Goal: Task Accomplishment & Management: Complete application form

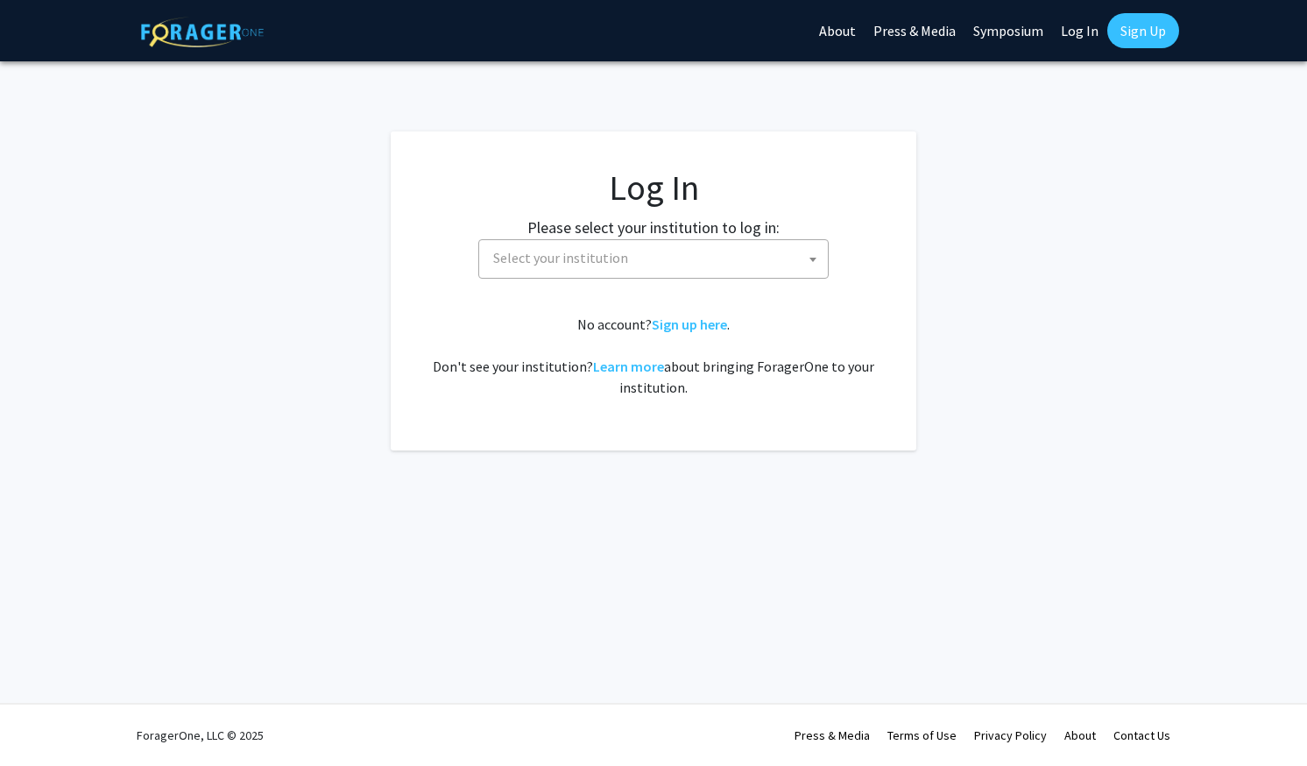
select select
click at [688, 258] on span "Select your institution" at bounding box center [657, 258] width 342 height 36
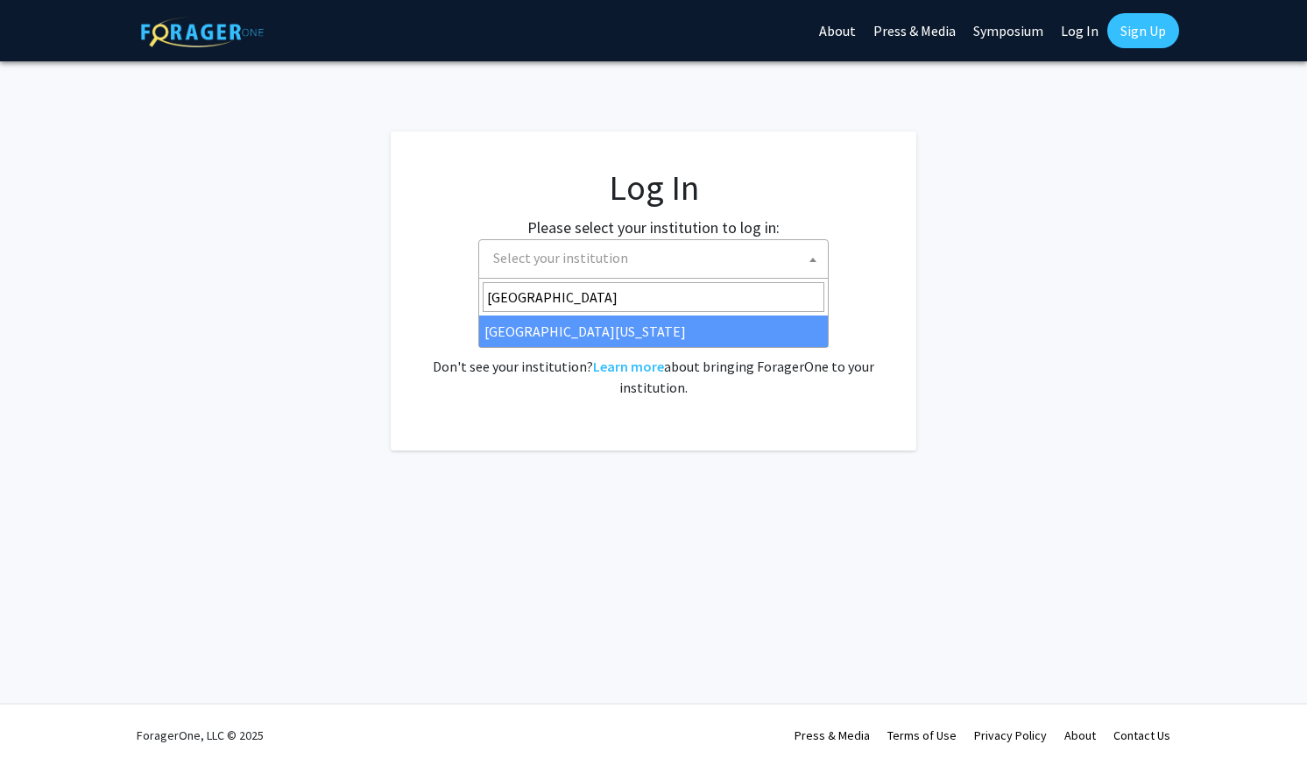
type input "university of kentucky"
select select "13"
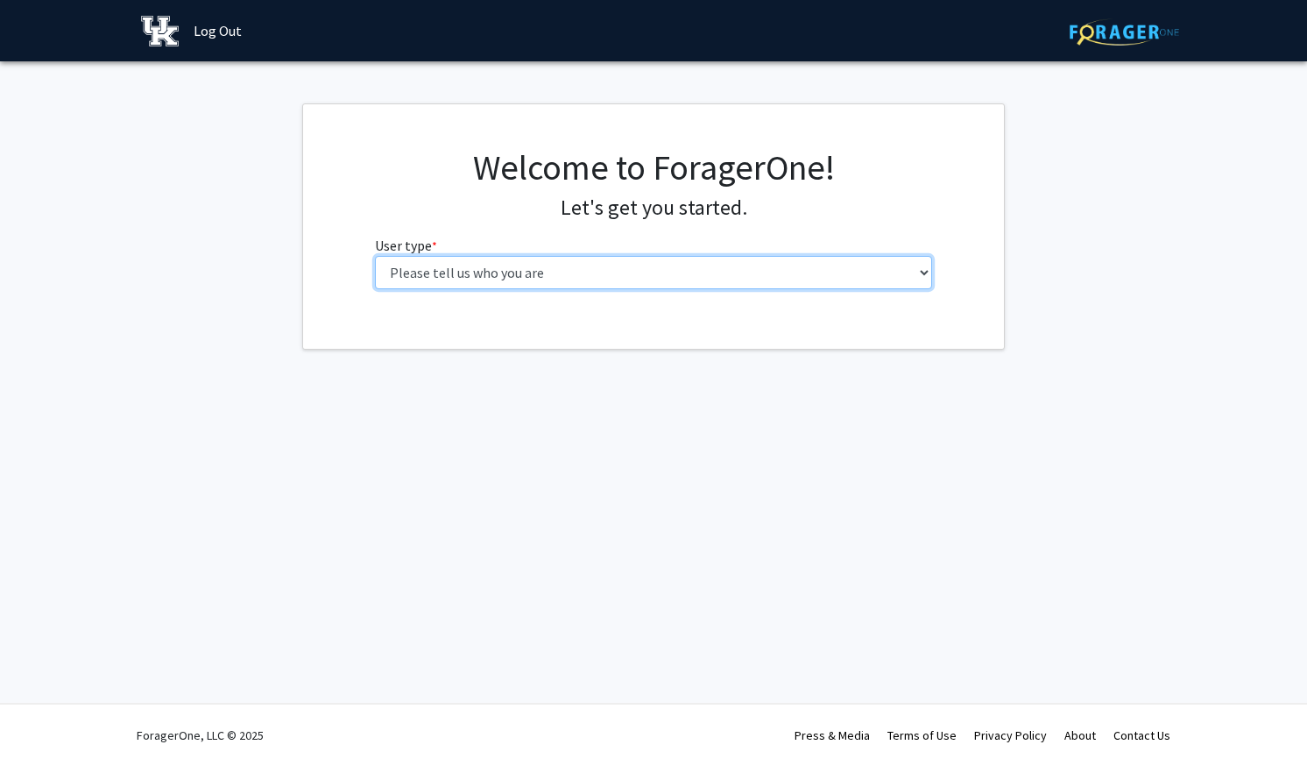
click at [763, 272] on select "Please tell us who you are Undergraduate Student Master's Student Doctoral Cand…" at bounding box center [654, 272] width 558 height 33
select select "1: undergrad"
click at [375, 256] on select "Please tell us who you are Undergraduate Student Master's Student Doctoral Cand…" at bounding box center [654, 272] width 558 height 33
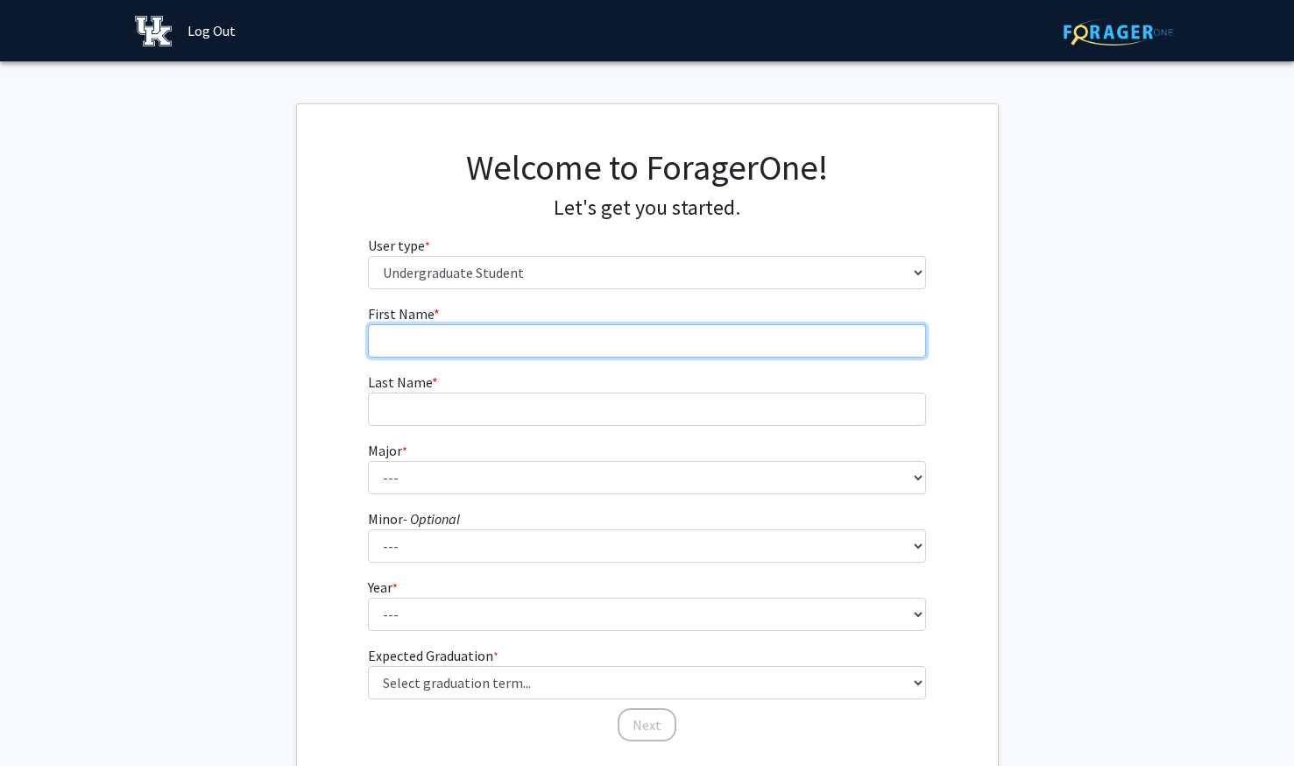
click at [718, 352] on input "First Name * required" at bounding box center [647, 340] width 558 height 33
type input "[PERSON_NAME]"
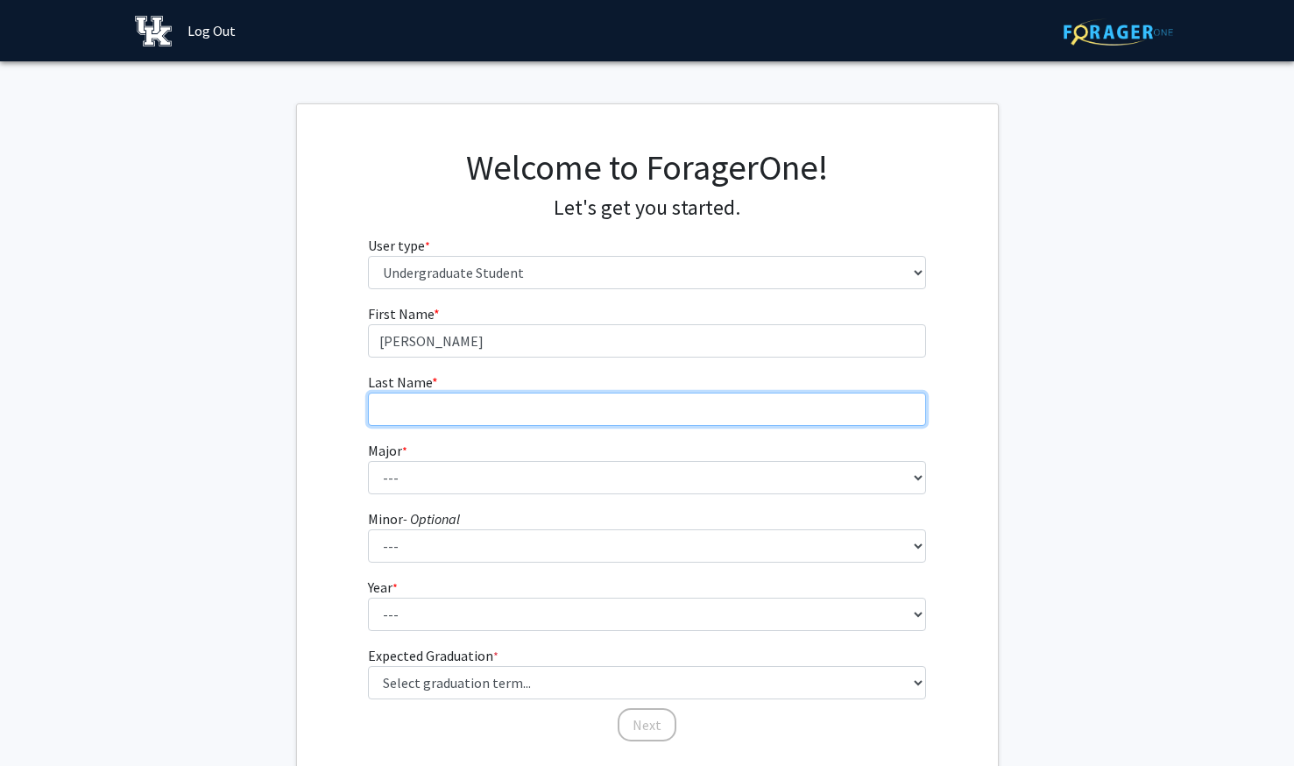
click at [706, 412] on input "Last Name * required" at bounding box center [647, 408] width 558 height 33
type input "[PERSON_NAME]"
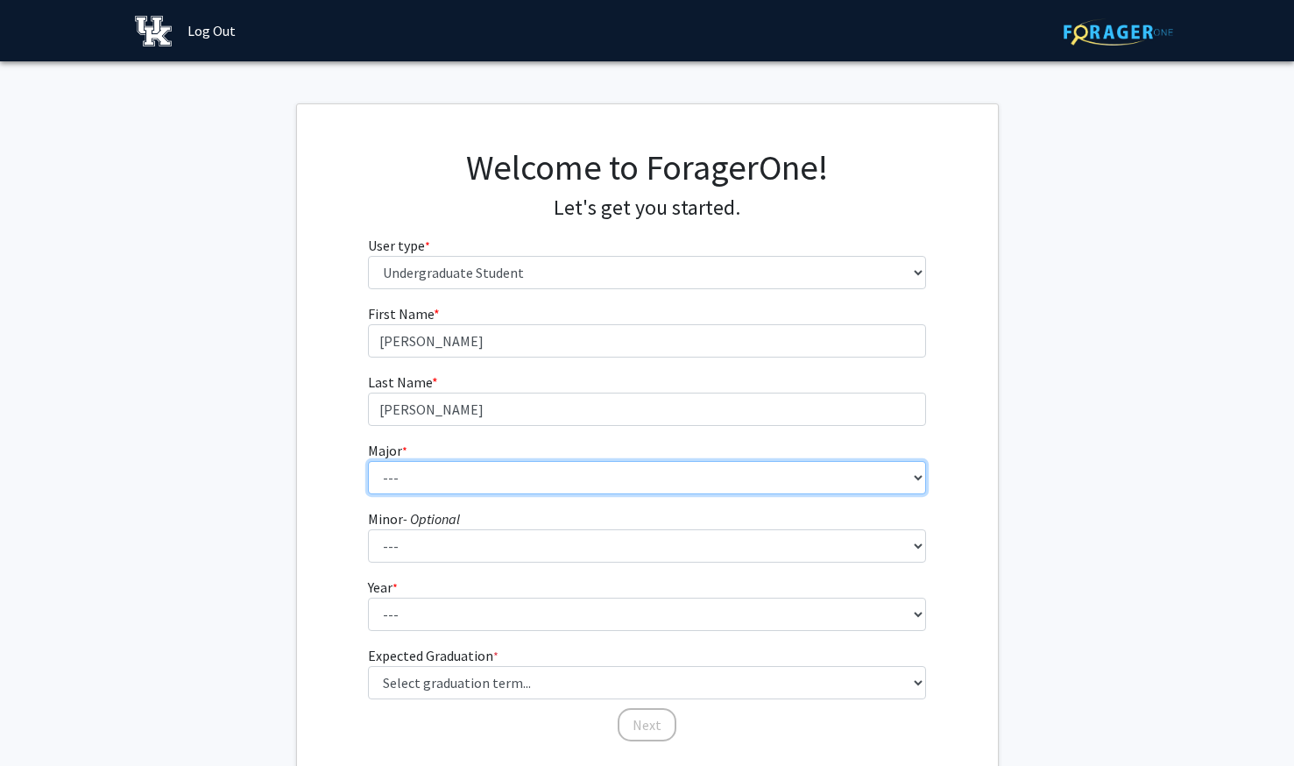
click at [719, 485] on select "--- Accounting Aerospace Engineering African American & Africana Studies Agricu…" at bounding box center [647, 477] width 558 height 33
select select "87: 924"
click at [718, 485] on select "--- Accounting Aerospace Engineering African American & Africana Studies Agricu…" at bounding box center [647, 477] width 558 height 33
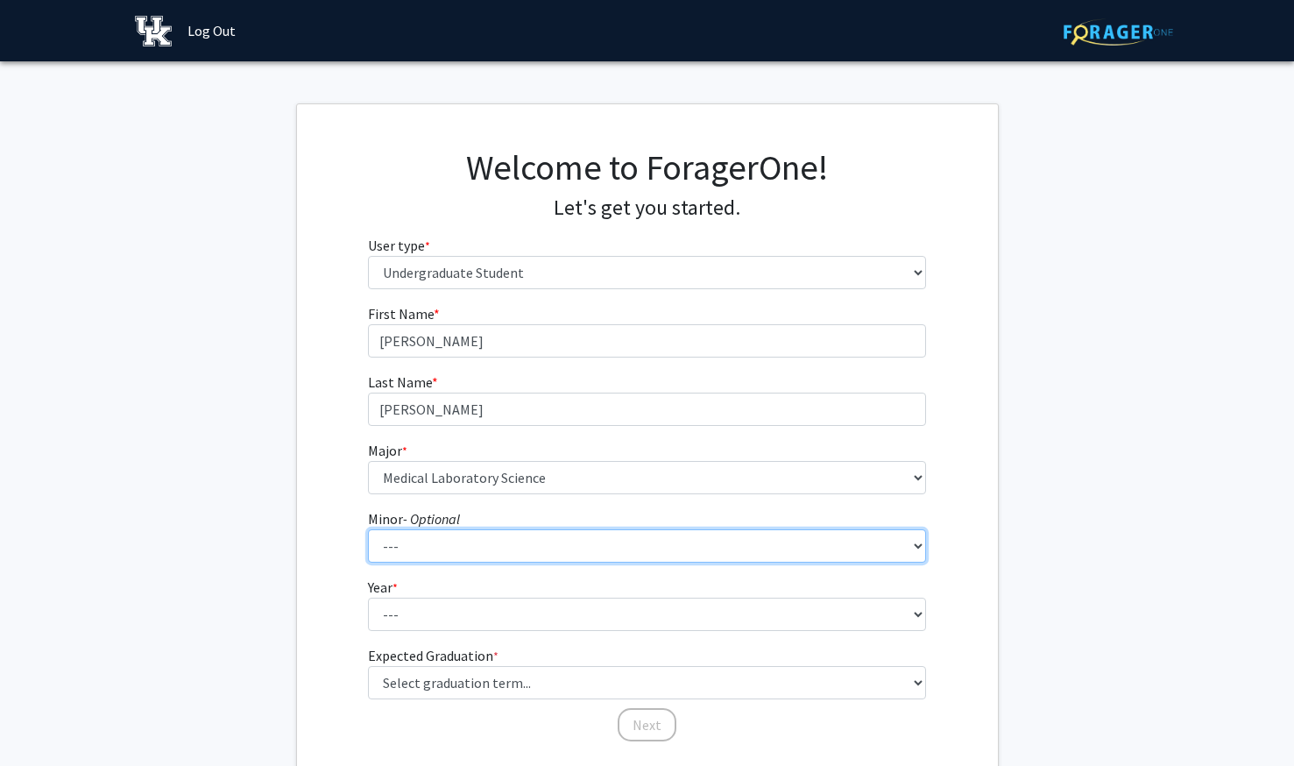
click at [575, 545] on select "--- African American & Africana Studies Agricultural Economics American Studies…" at bounding box center [647, 545] width 558 height 33
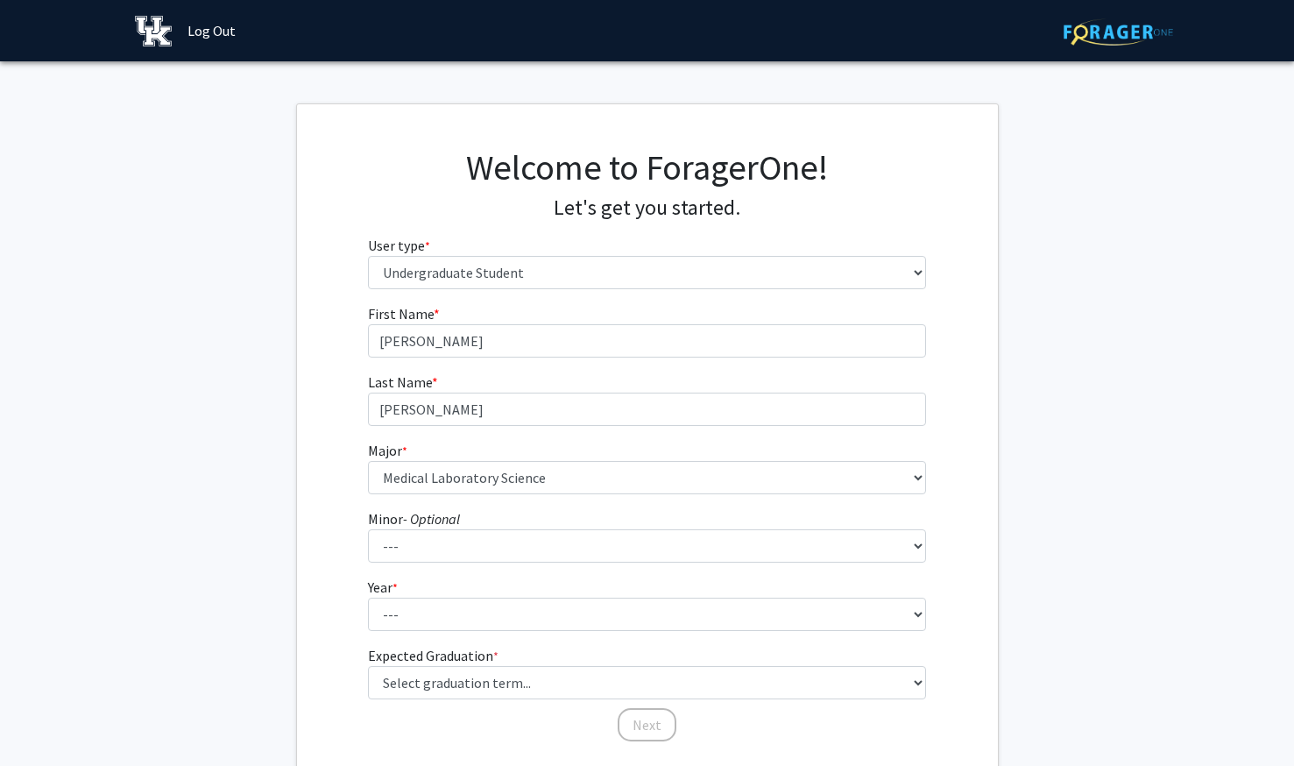
click at [1121, 491] on fg-get-started "Welcome to ForagerOne! Let's get you started. User type * required Please tell …" at bounding box center [647, 446] width 1294 height 686
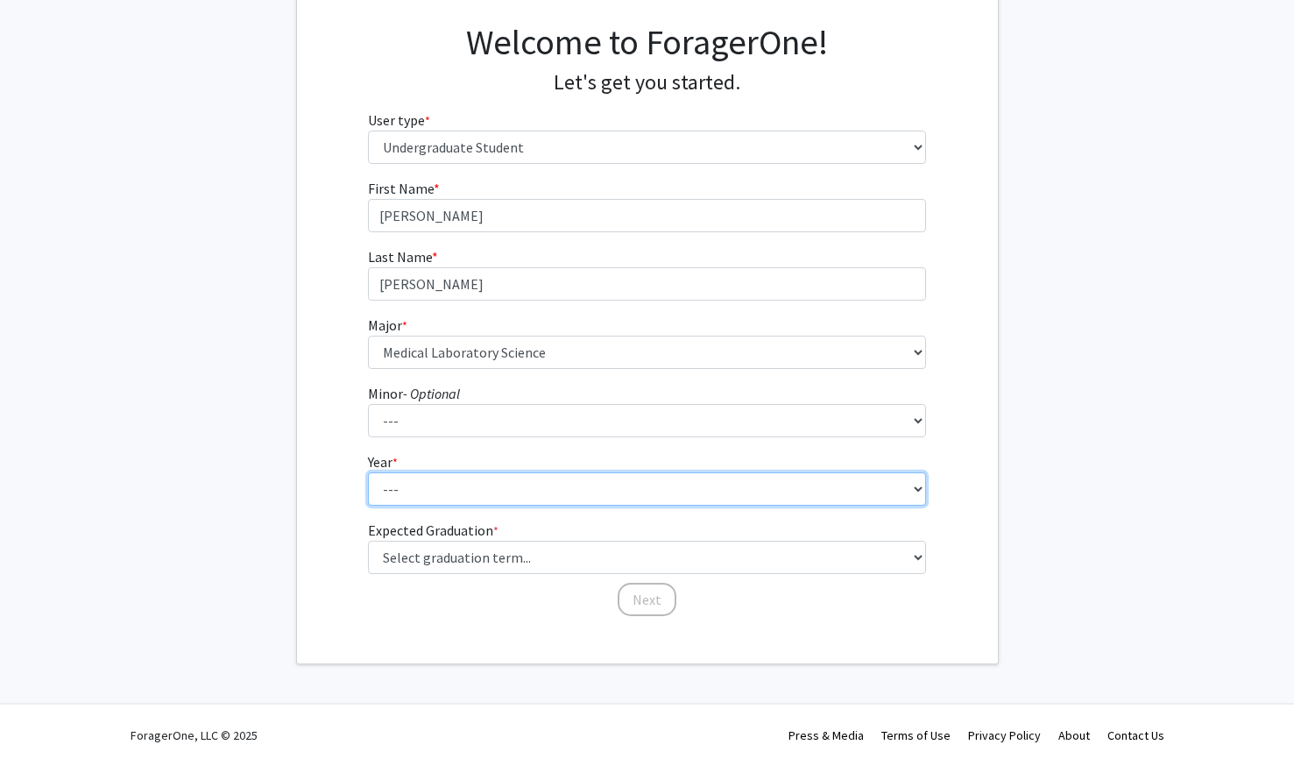
click at [827, 488] on select "--- First-year Sophomore Junior Senior Postbaccalaureate Certificate" at bounding box center [647, 488] width 558 height 33
select select "2: sophomore"
click at [368, 472] on select "--- First-year Sophomore Junior Senior Postbaccalaureate Certificate" at bounding box center [647, 488] width 558 height 33
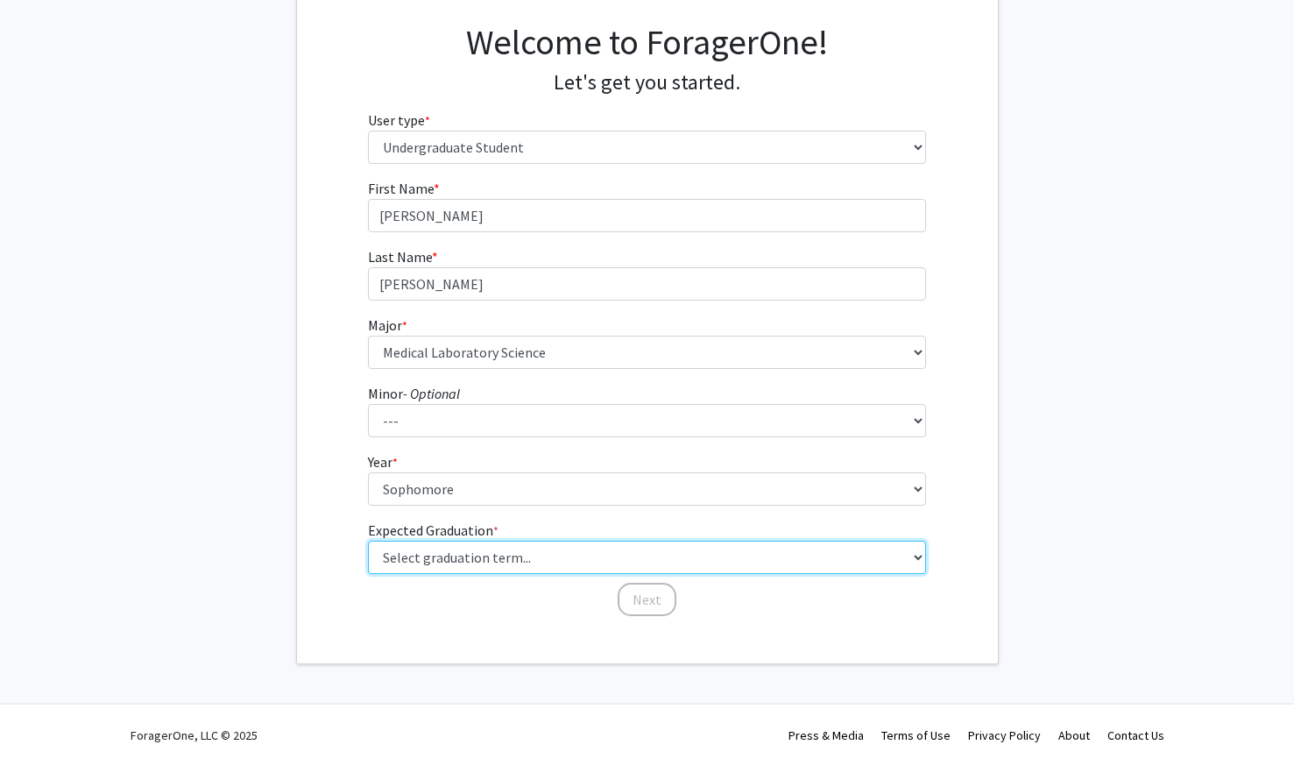
click at [704, 563] on select "Select graduation term... Spring 2025 Summer 2025 Fall 2025 Winter 2025 Spring …" at bounding box center [647, 557] width 558 height 33
select select "11: fall_2027"
click at [368, 541] on select "Select graduation term... Spring 2025 Summer 2025 Fall 2025 Winter 2025 Spring …" at bounding box center [647, 557] width 558 height 33
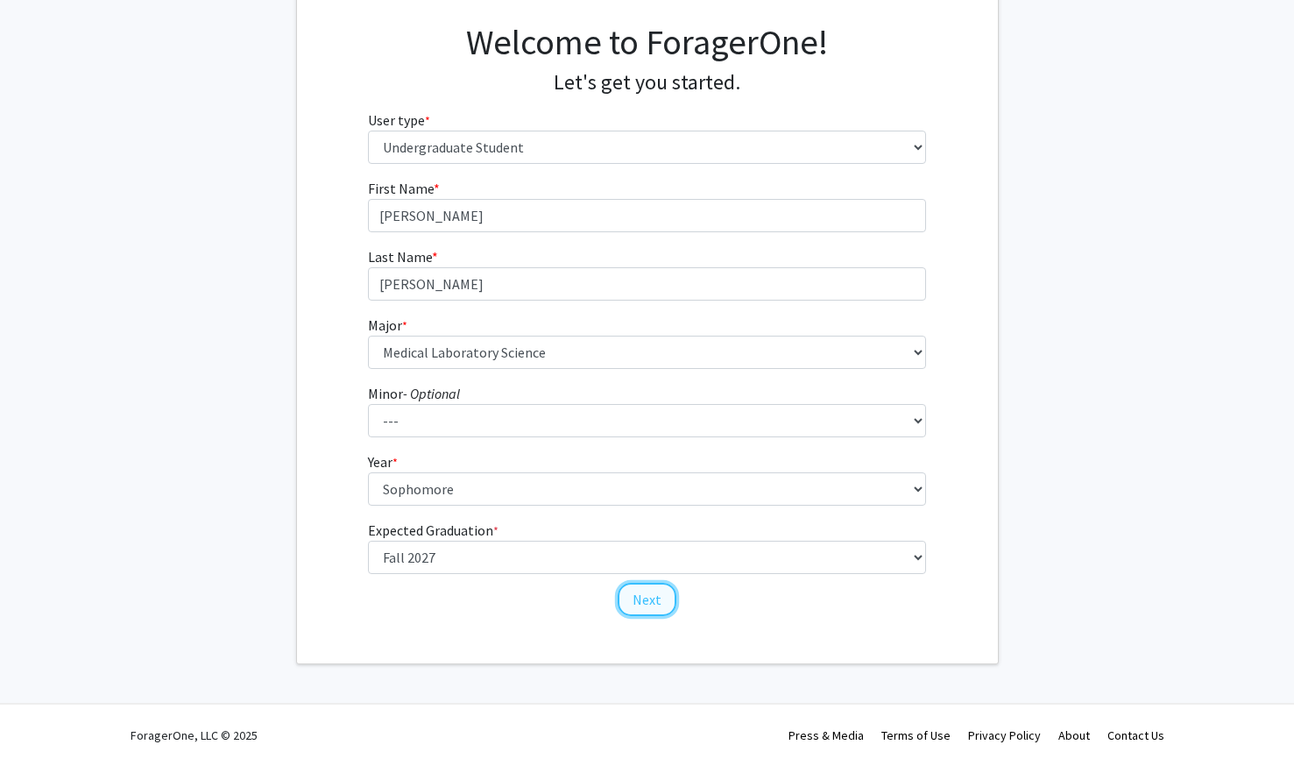
click at [659, 590] on button "Next" at bounding box center [647, 599] width 59 height 33
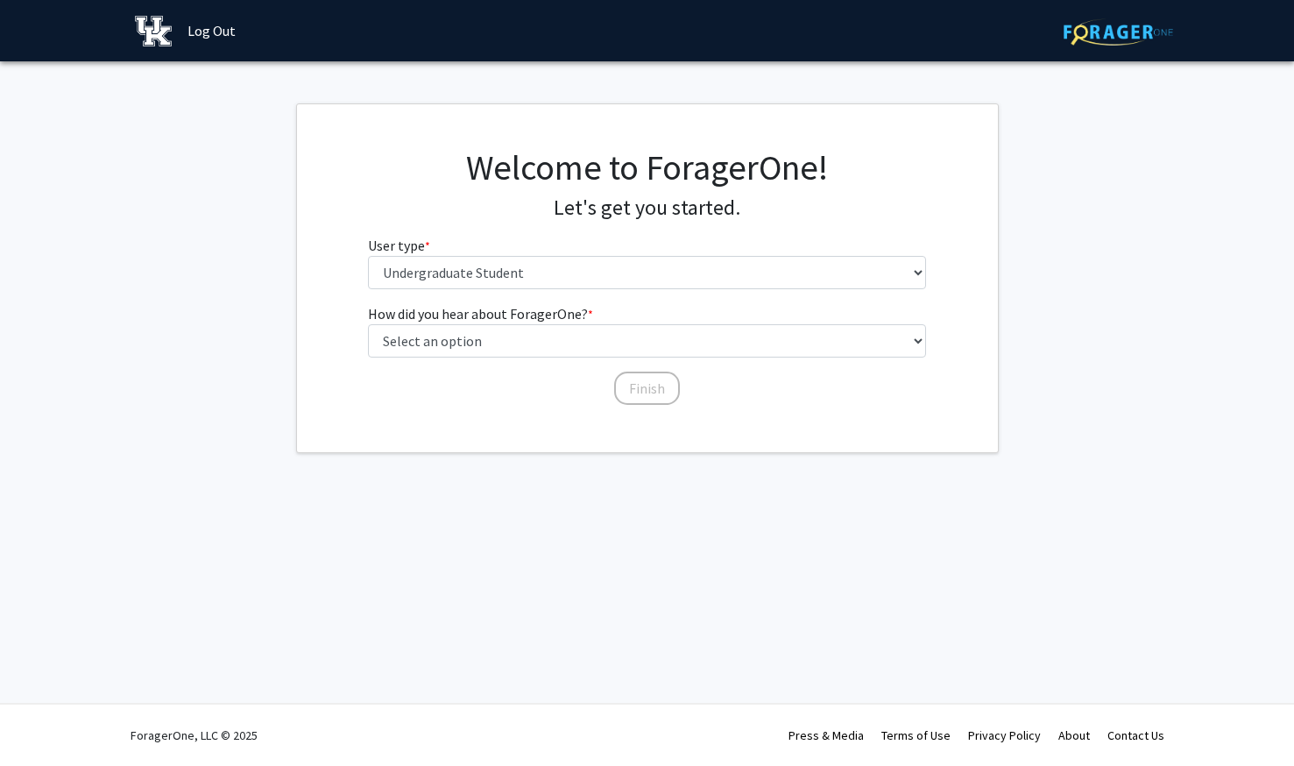
scroll to position [0, 0]
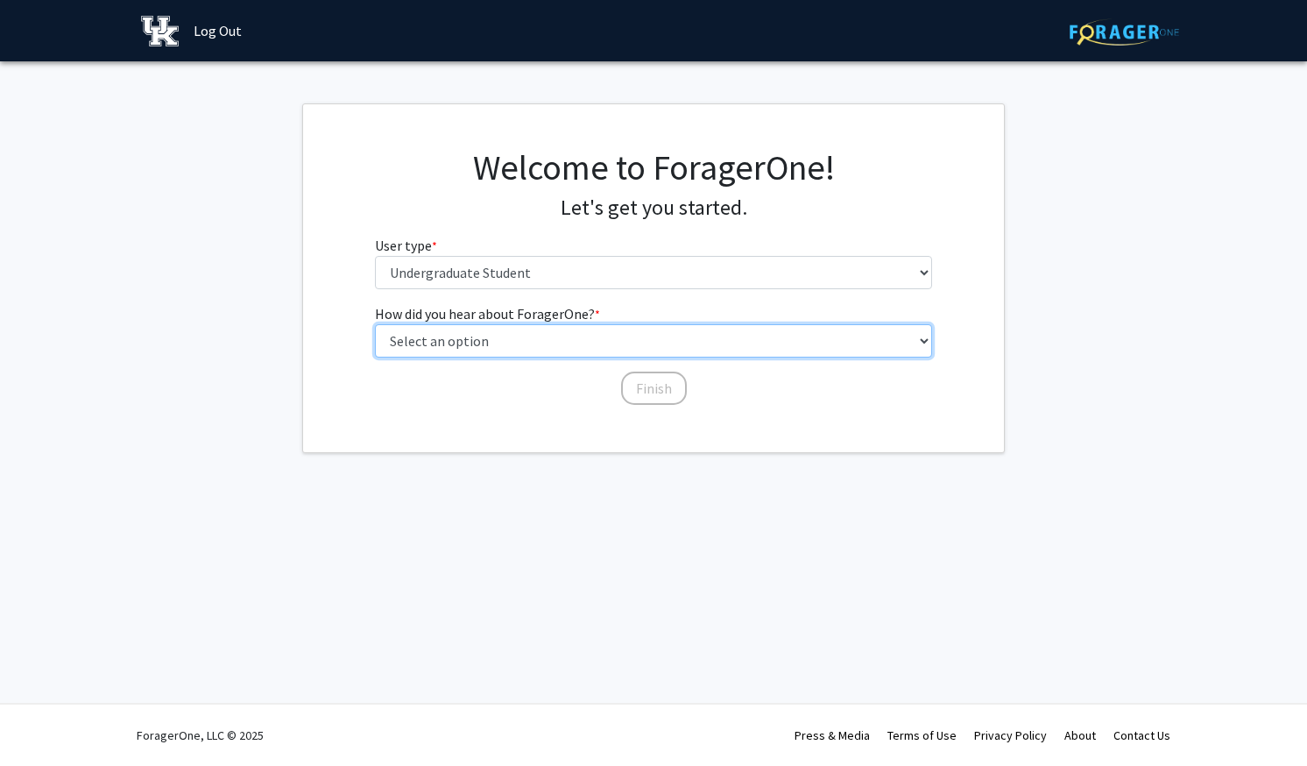
click at [558, 343] on select "Select an option Peer/student recommendation Faculty/staff recommendation Unive…" at bounding box center [654, 340] width 558 height 33
select select "3: university_website"
click at [375, 324] on select "Select an option Peer/student recommendation Faculty/staff recommendation Unive…" at bounding box center [654, 340] width 558 height 33
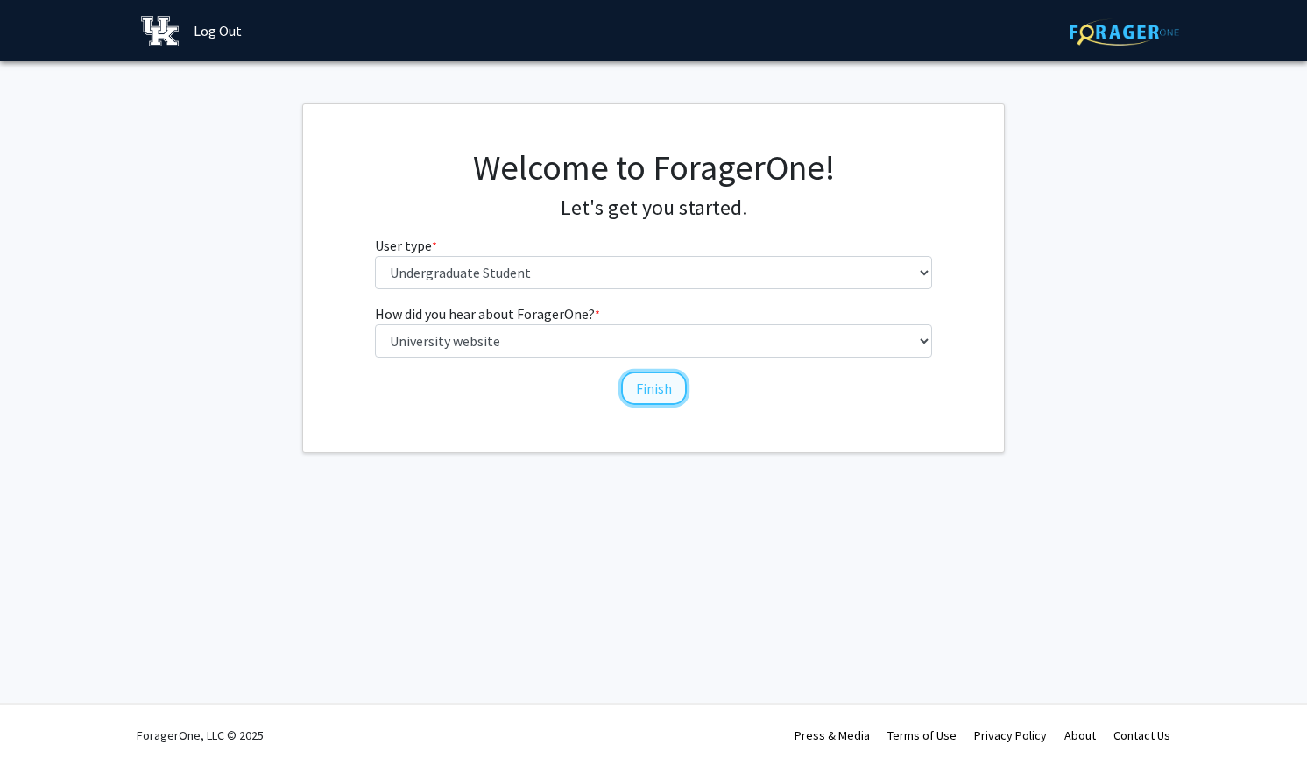
click at [634, 390] on button "Finish" at bounding box center [654, 387] width 66 height 33
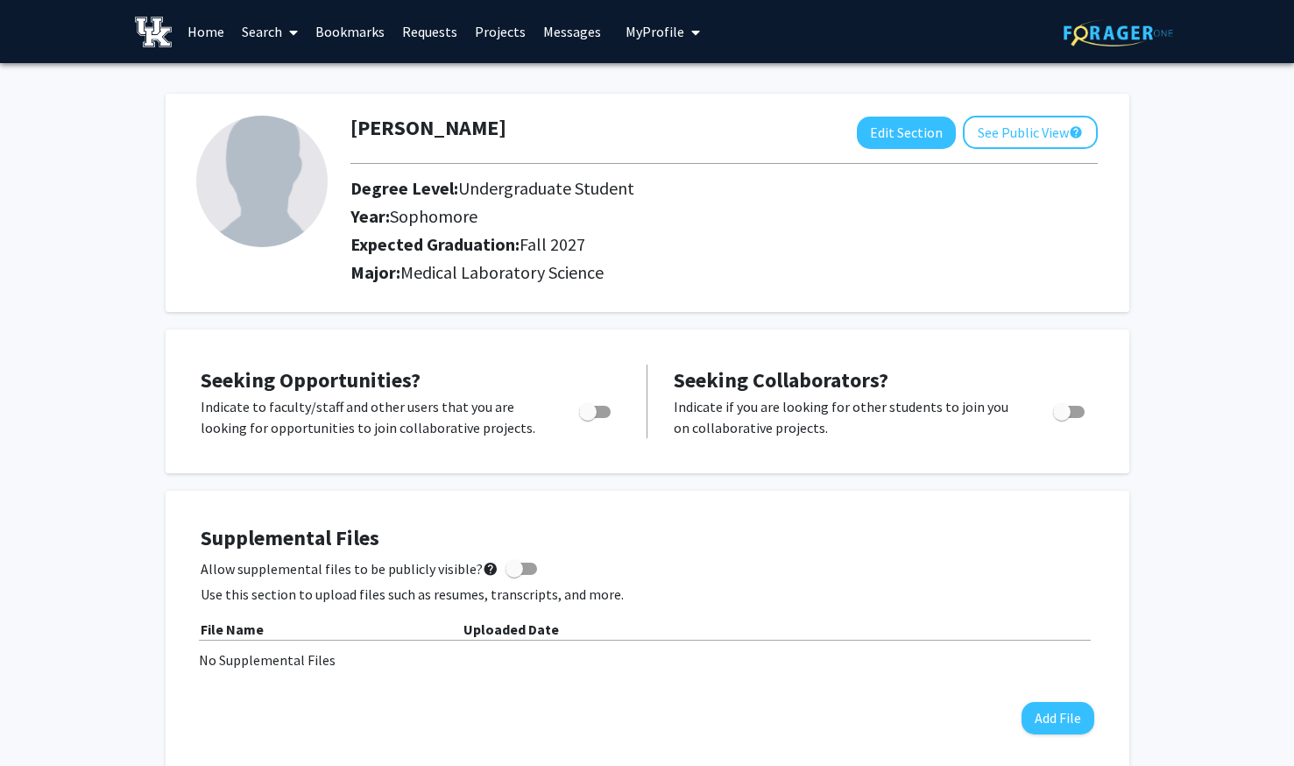
click at [586, 414] on span "Toggle" at bounding box center [588, 412] width 18 height 18
click at [587, 418] on input "Are you actively seeking opportunities?" at bounding box center [587, 418] width 1 height 1
checkbox input "true"
click at [499, 30] on link "Projects" at bounding box center [500, 31] width 68 height 61
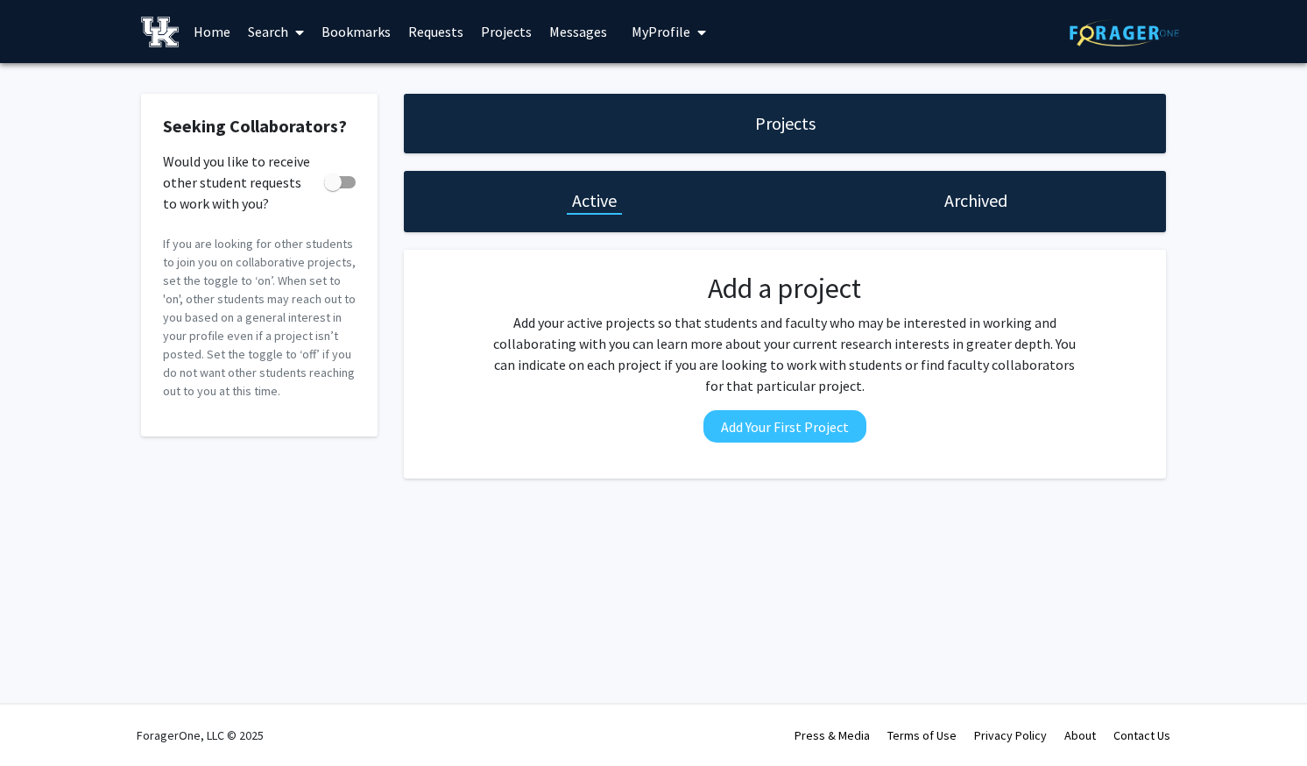
click at [219, 33] on link "Home" at bounding box center [212, 31] width 54 height 61
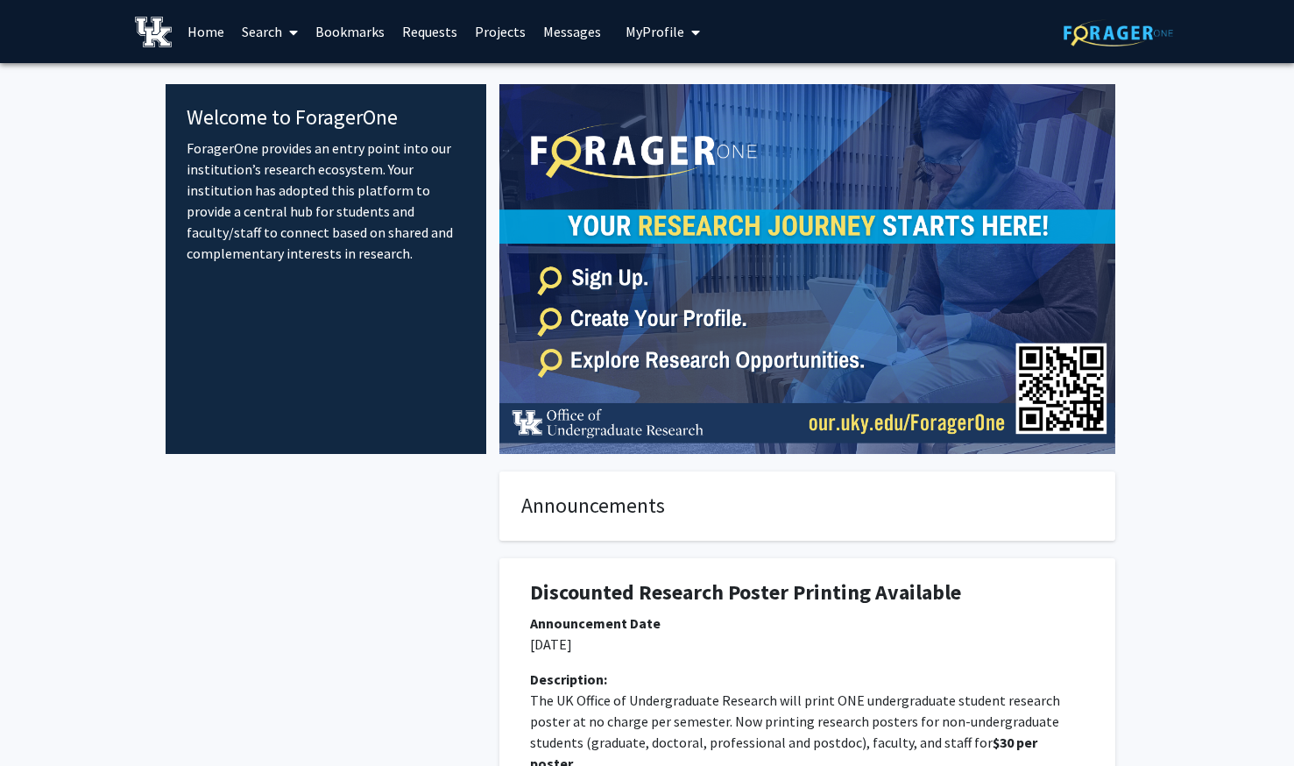
drag, startPoint x: 207, startPoint y: 215, endPoint x: 363, endPoint y: 252, distance: 160.4
click at [363, 252] on p "ForagerOne provides an entry point into our institution’s research ecosystem. Y…" at bounding box center [326, 201] width 279 height 126
drag, startPoint x: 363, startPoint y: 252, endPoint x: 370, endPoint y: 328, distance: 75.7
click at [370, 328] on div "Welcome to ForagerOne ForagerOne provides an entry point into our institution’s…" at bounding box center [327, 269] width 322 height 370
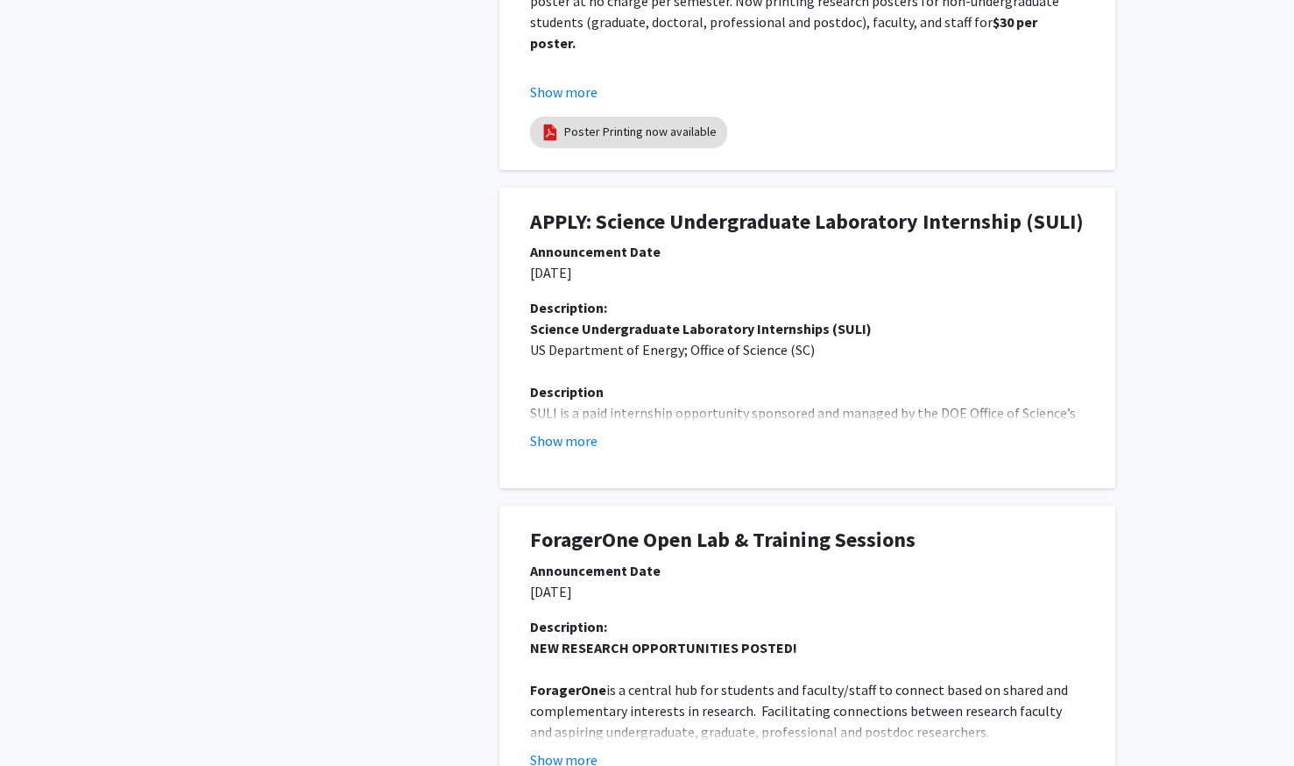
scroll to position [721, 0]
click at [574, 452] on div "Description: Science Undergraduate Laboratory Internships (SULI) US Department …" at bounding box center [807, 380] width 581 height 168
click at [567, 435] on button "Show more" at bounding box center [563, 439] width 67 height 21
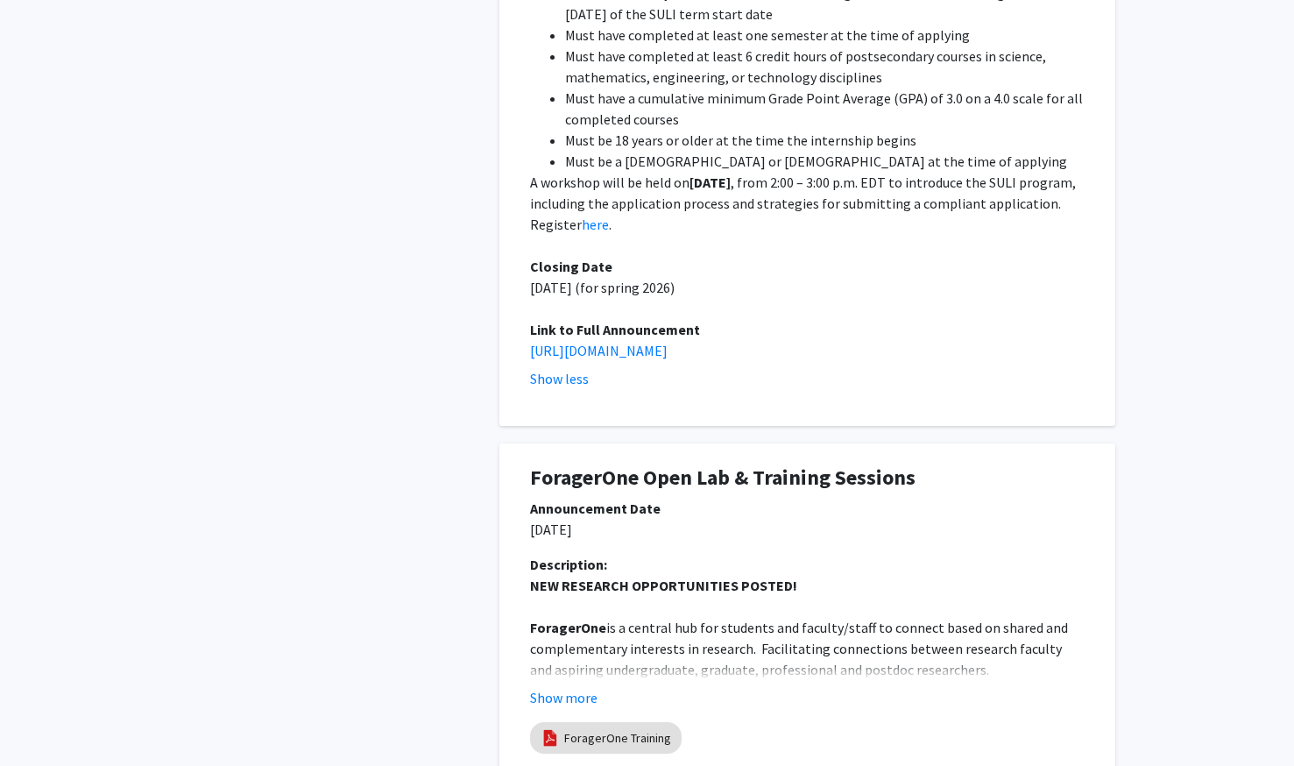
scroll to position [1613, 0]
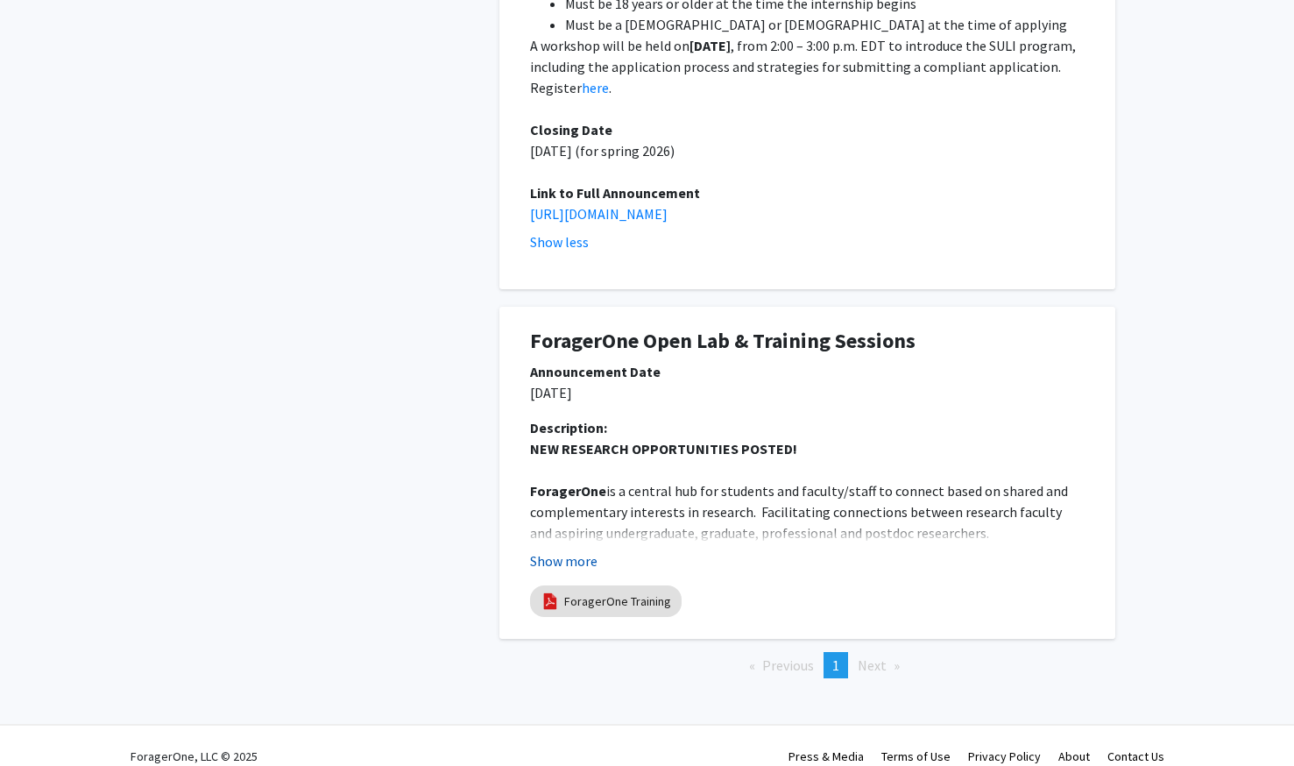
click at [545, 550] on button "Show more" at bounding box center [563, 560] width 67 height 21
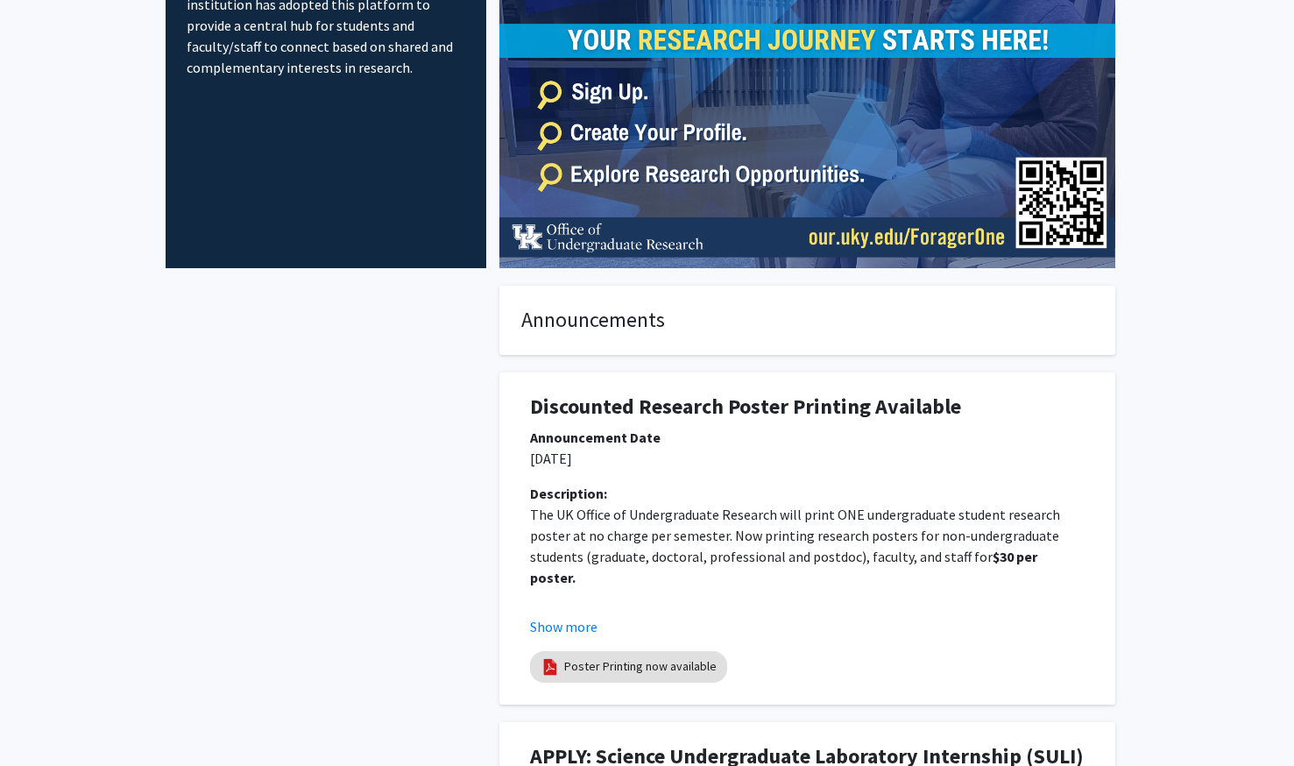
scroll to position [0, 0]
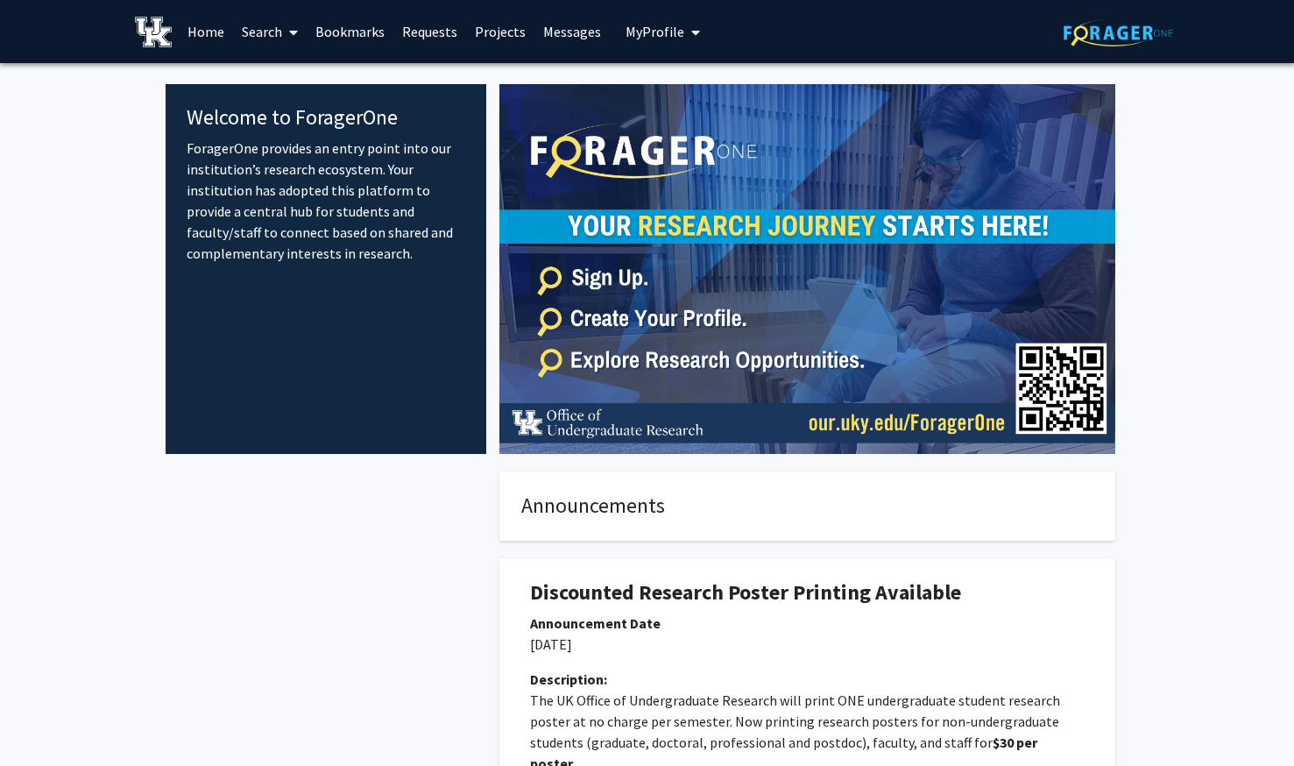
click at [270, 39] on link "Search" at bounding box center [270, 31] width 74 height 61
click at [283, 110] on span "Students" at bounding box center [286, 115] width 107 height 35
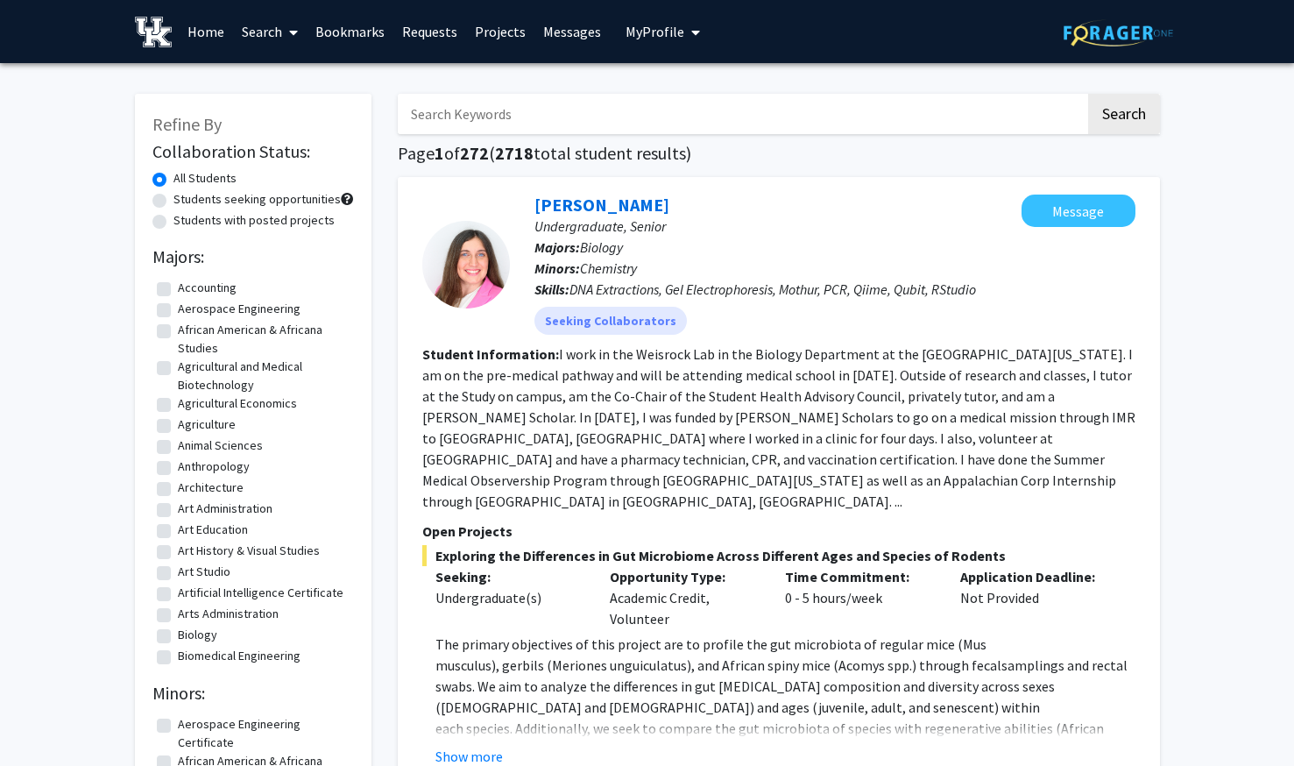
click at [272, 43] on link "Search" at bounding box center [270, 31] width 74 height 61
click at [751, 480] on fg-read-more "I work in the Weisrock Lab in the Biology Department at the [GEOGRAPHIC_DATA][U…" at bounding box center [778, 427] width 713 height 165
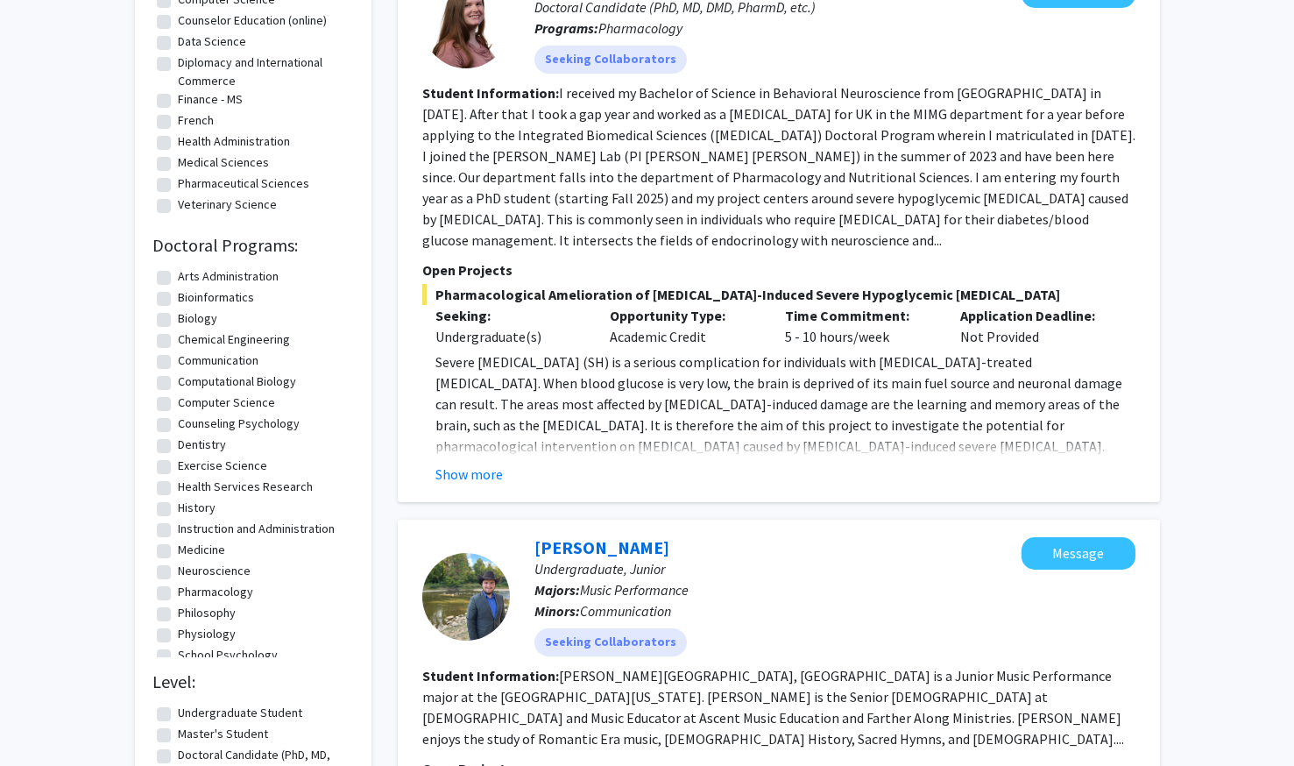
scroll to position [1241, 0]
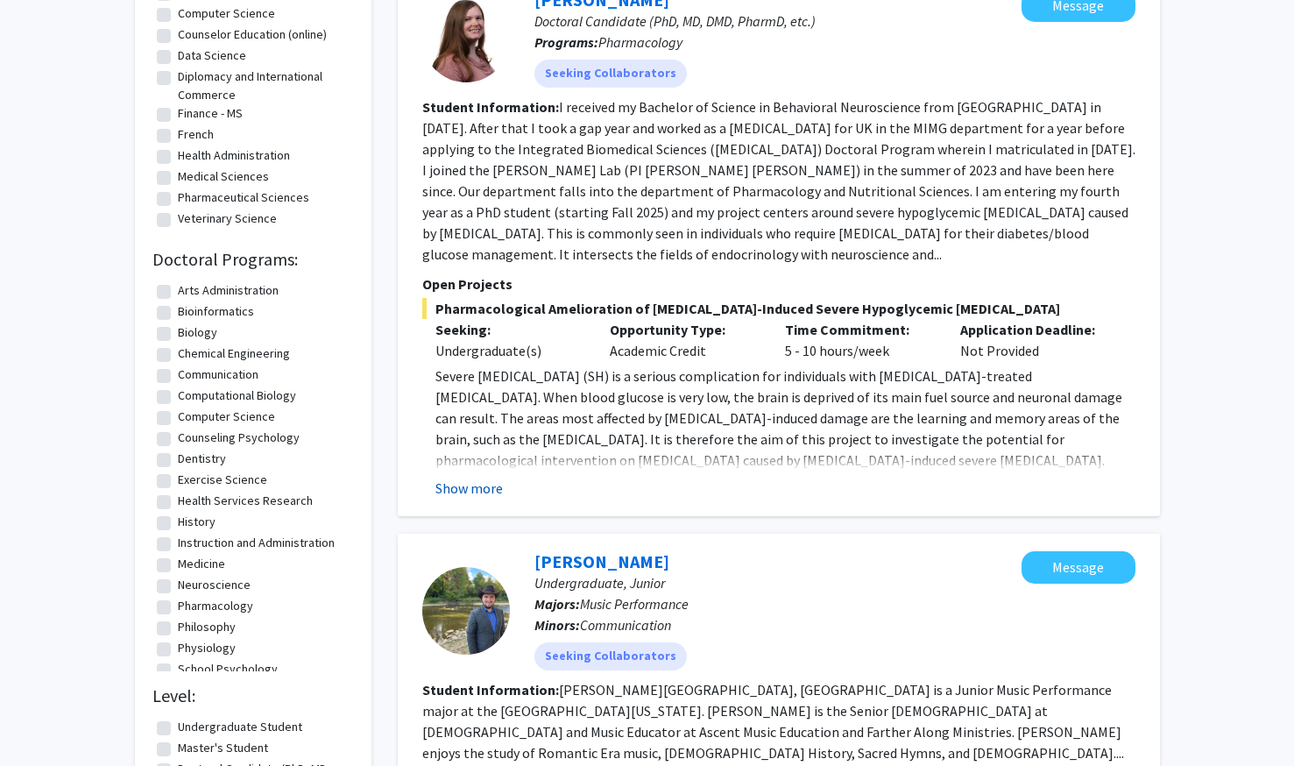
click at [482, 477] on button "Show more" at bounding box center [468, 487] width 67 height 21
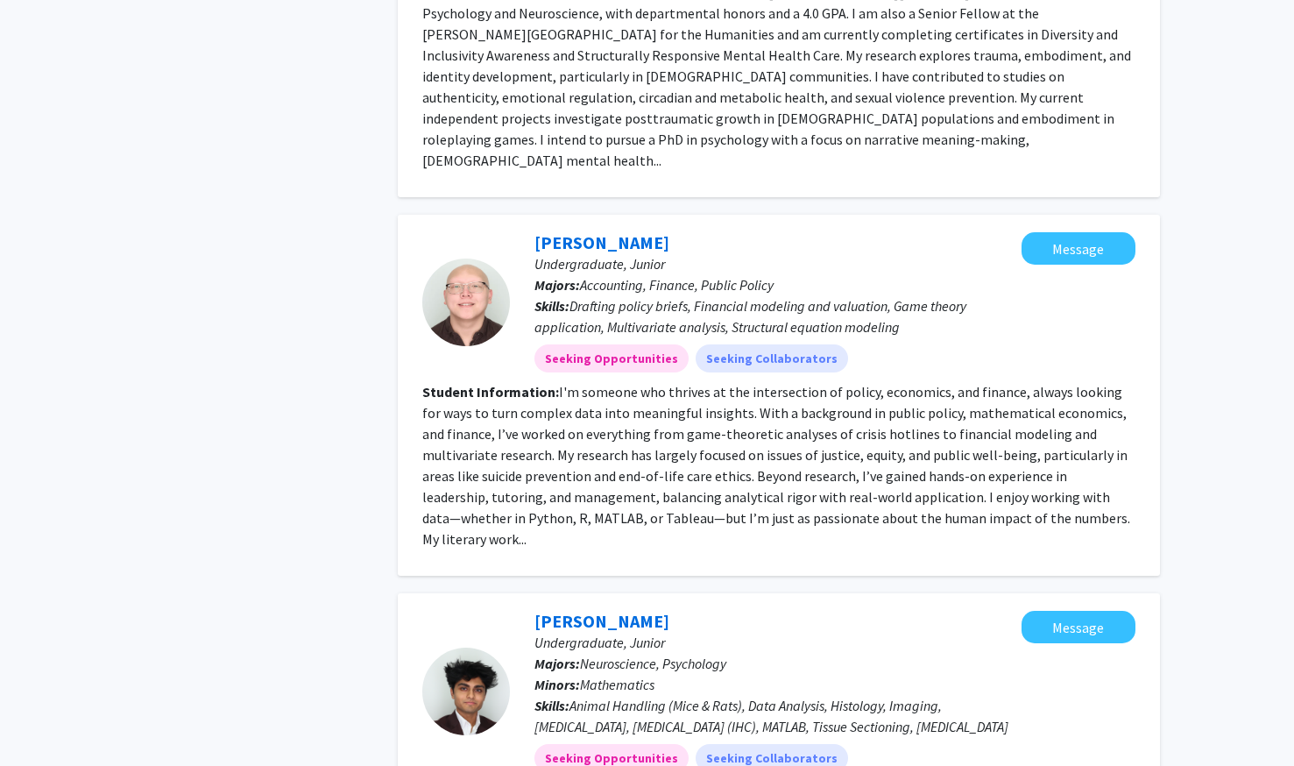
scroll to position [3862, 0]
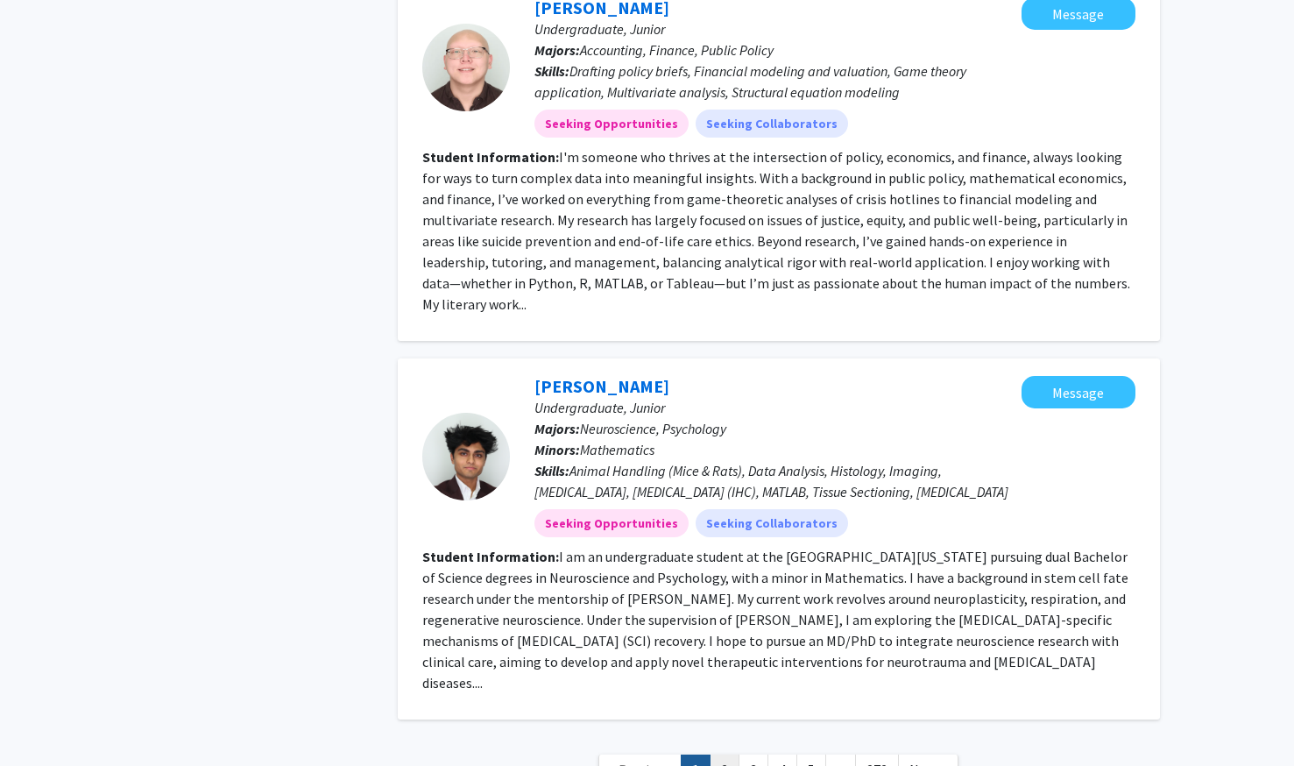
click at [728, 754] on link "2" at bounding box center [725, 769] width 30 height 31
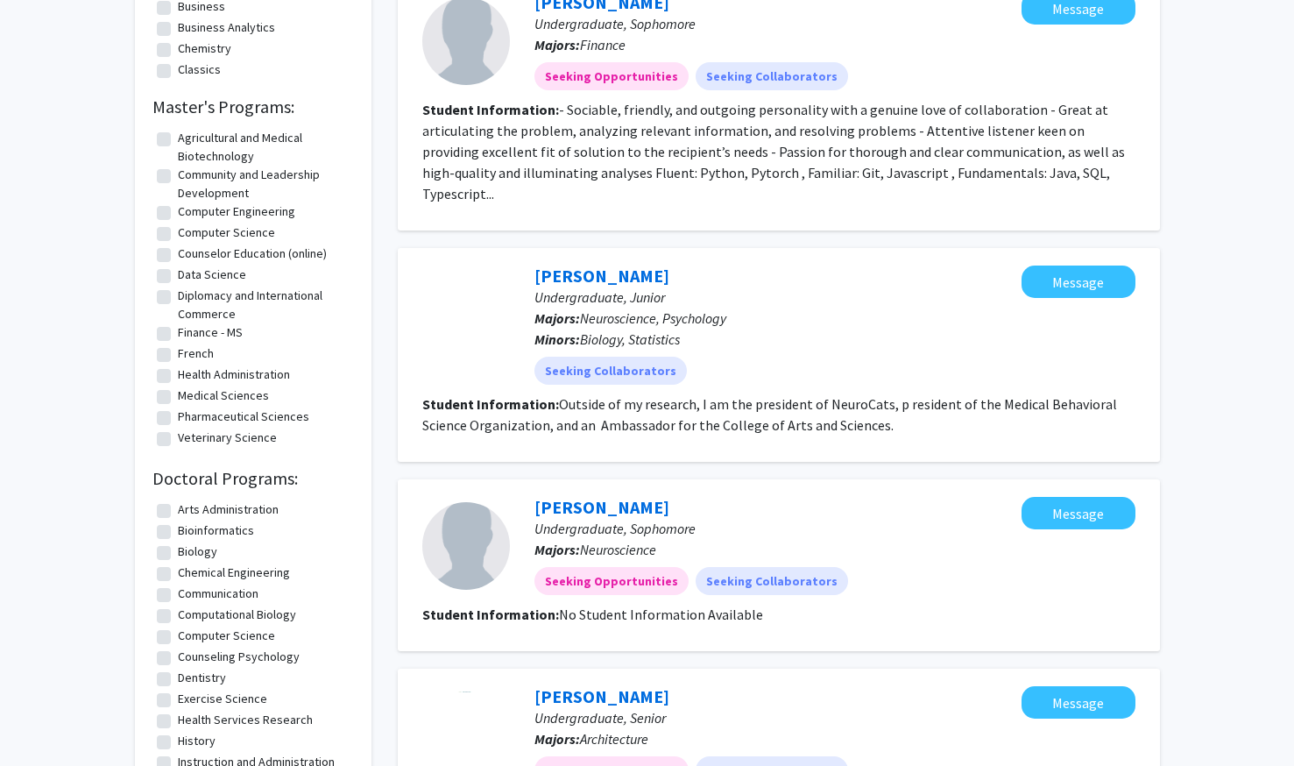
scroll to position [1023, 0]
